Goal: Navigation & Orientation: Find specific page/section

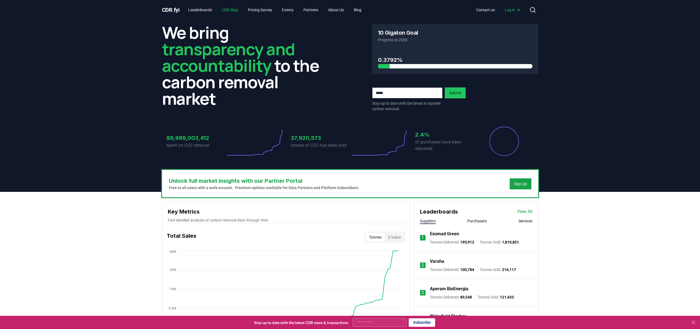
click at [233, 11] on link "CDR Map" at bounding box center [229, 10] width 25 height 10
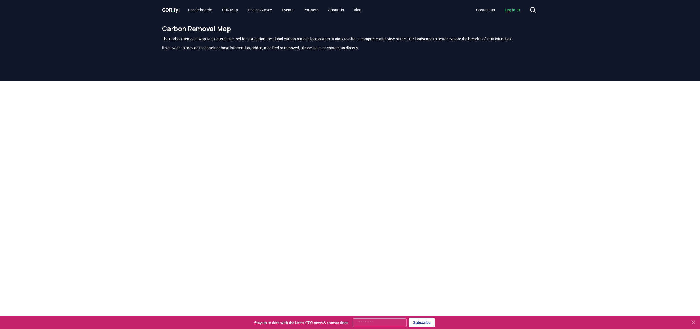
click at [255, 23] on div "Carbon Removal Map The Carbon Removal Map is an interactive tool for visualizin…" at bounding box center [350, 40] width 385 height 40
click at [136, 129] on div at bounding box center [350, 218] width 700 height 275
